Goal: Check status: Check status

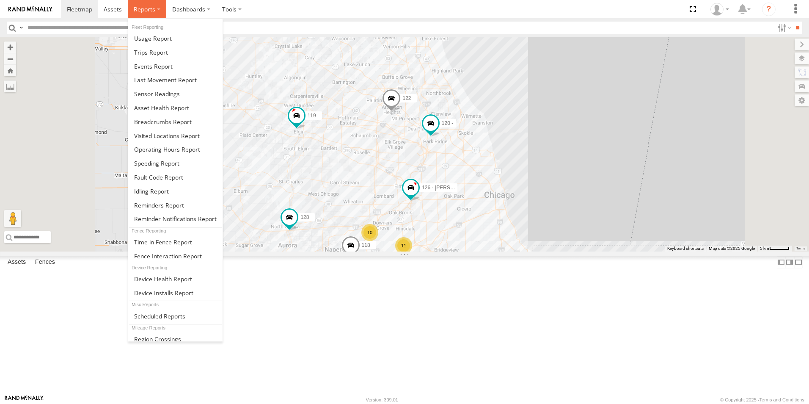
click at [152, 11] on span at bounding box center [145, 9] width 22 height 8
click at [161, 118] on span at bounding box center [163, 122] width 58 height 8
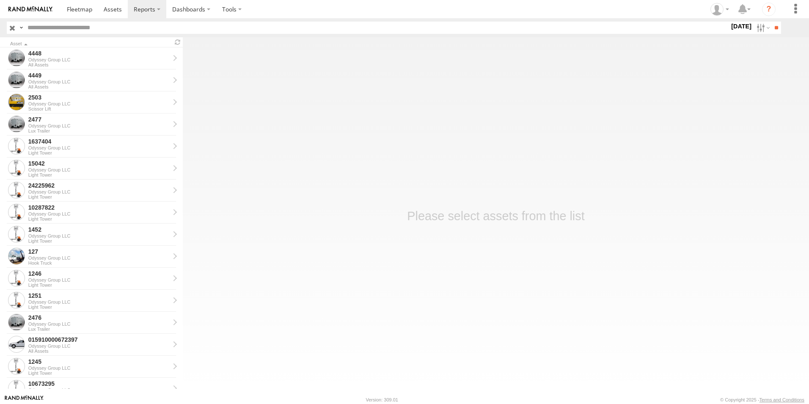
scroll to position [254, 0]
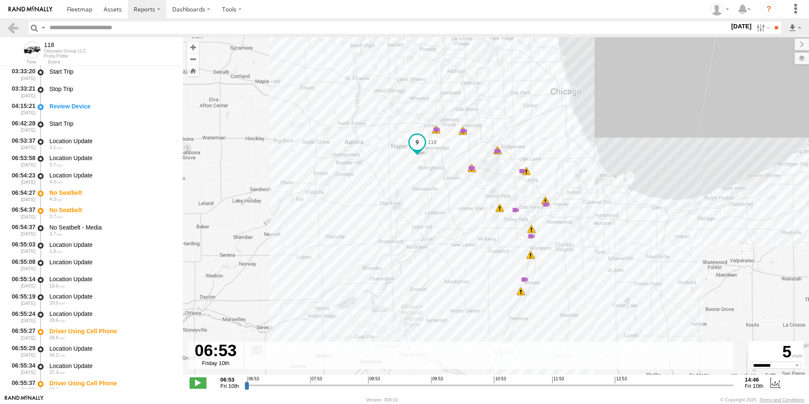
click at [741, 27] on label "10 Oct 25" at bounding box center [741, 26] width 24 height 9
click at [0, 0] on label at bounding box center [0, 0] width 0 height 0
click at [777, 28] on input "**" at bounding box center [776, 28] width 10 height 12
drag, startPoint x: 578, startPoint y: 384, endPoint x: 341, endPoint y: 409, distance: 239.0
type input "**********"
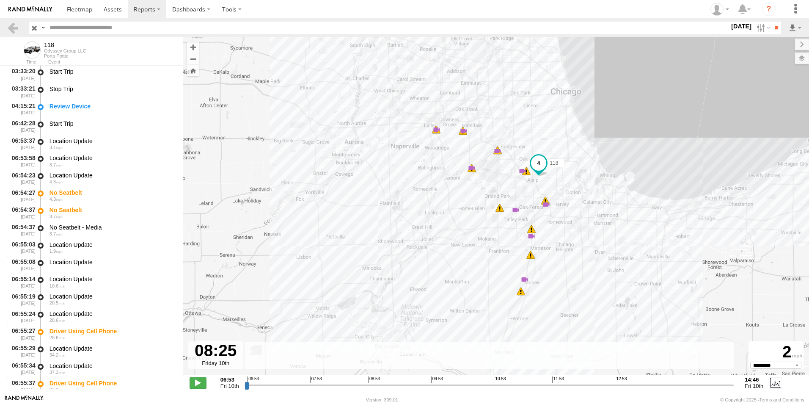
click at [341, 389] on input "range" at bounding box center [489, 385] width 489 height 8
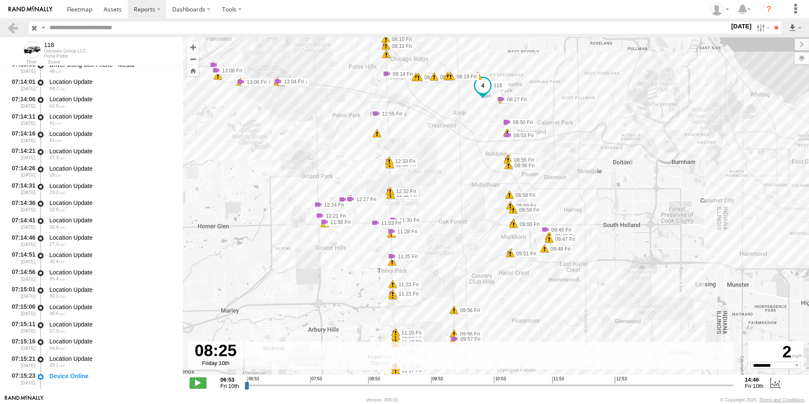
scroll to position [2437, 0]
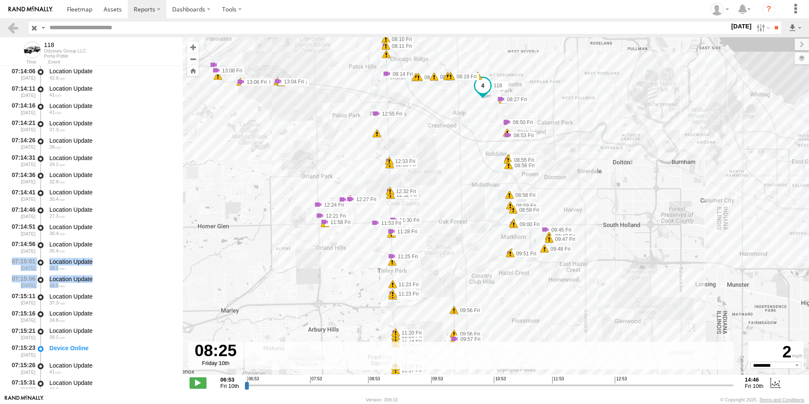
drag, startPoint x: 179, startPoint y: 254, endPoint x: 180, endPoint y: 282, distance: 27.9
click at [180, 282] on form "07:11:08 10/10/2025 Location Update 46.6 07:11:13 10/10/2025 Location Update 44…" at bounding box center [91, 227] width 183 height 323
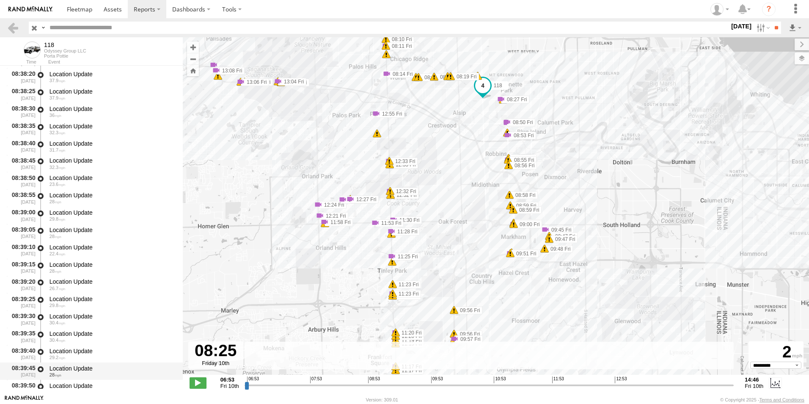
scroll to position [13174, 0]
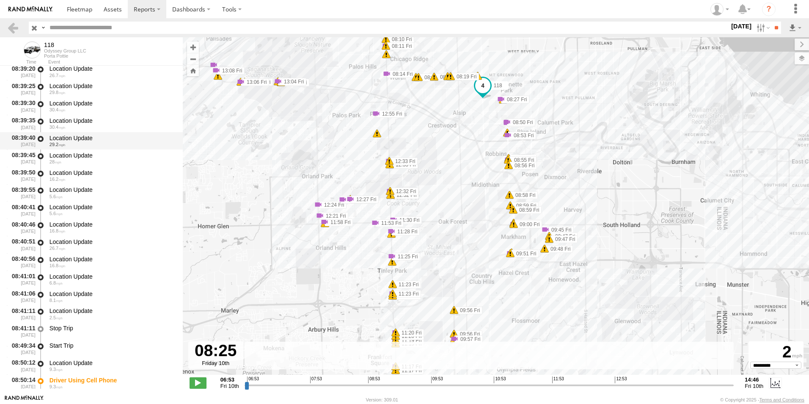
click at [58, 137] on div "Location Update" at bounding box center [111, 138] width 125 height 8
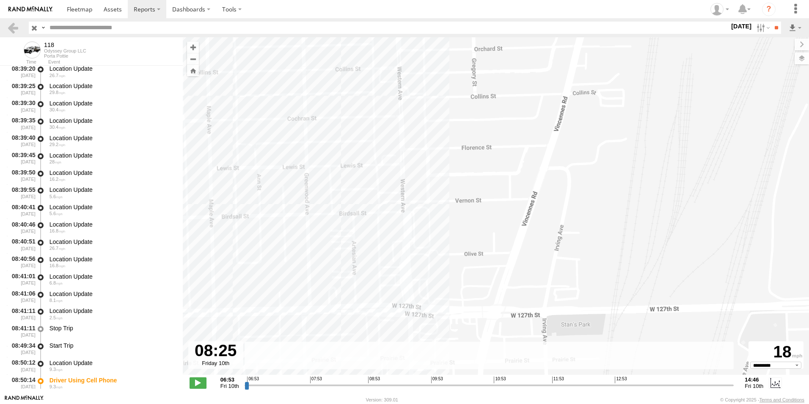
click at [28, 12] on img at bounding box center [30, 9] width 44 height 6
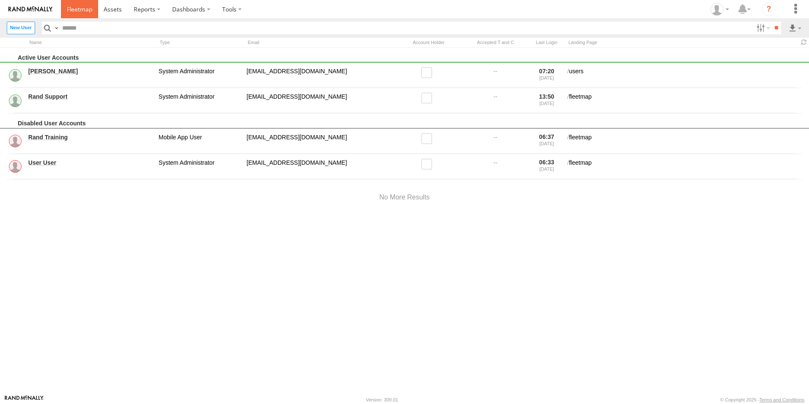
click at [70, 8] on span at bounding box center [79, 9] width 25 height 8
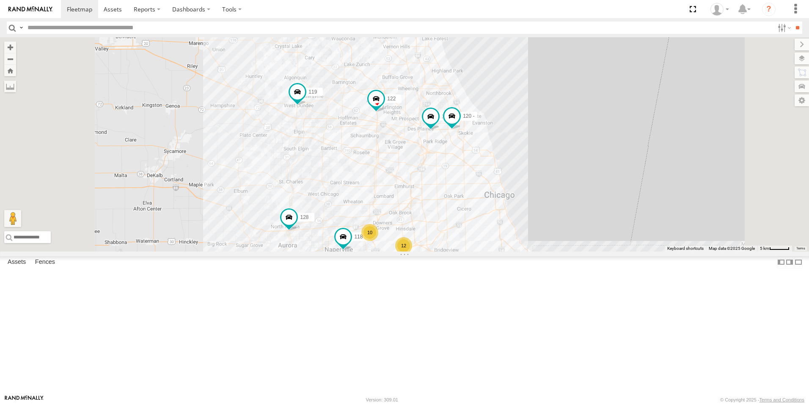
click at [30, 11] on img at bounding box center [30, 9] width 44 height 6
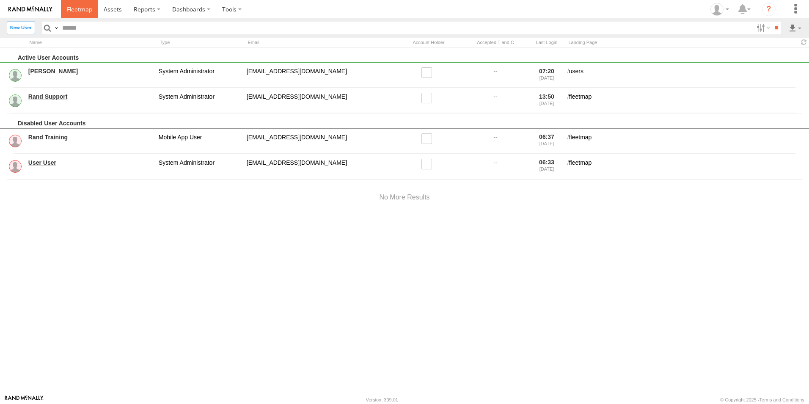
click at [71, 8] on span at bounding box center [79, 9] width 25 height 8
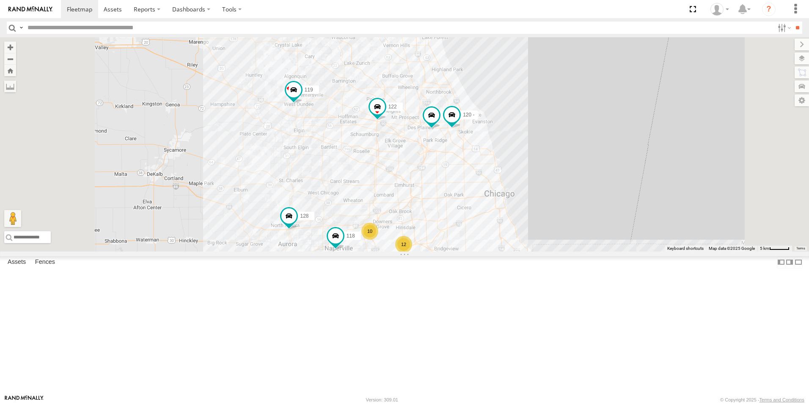
click at [36, 6] on img at bounding box center [30, 9] width 44 height 6
